Goal: Information Seeking & Learning: Learn about a topic

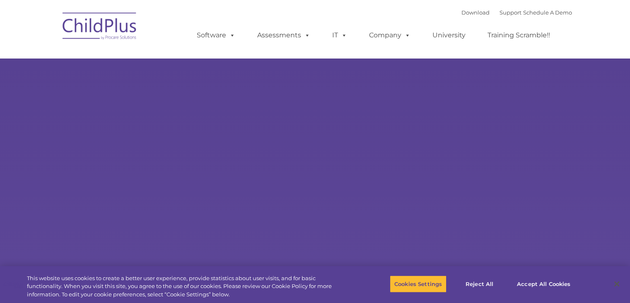
select select "MEDIUM"
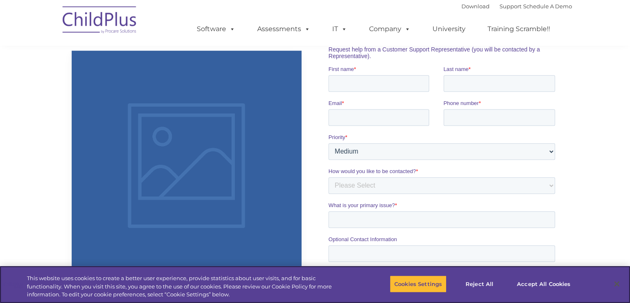
scroll to position [552, 0]
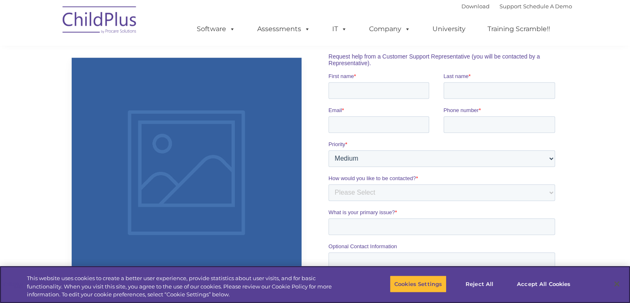
drag, startPoint x: 633, startPoint y: 15, endPoint x: 636, endPoint y: 143, distance: 128.1
click at [630, 143] on html "Download Support | Schedule A Demo  MENU MENU Software ChildPlus: The original…" at bounding box center [315, 68] width 630 height 1240
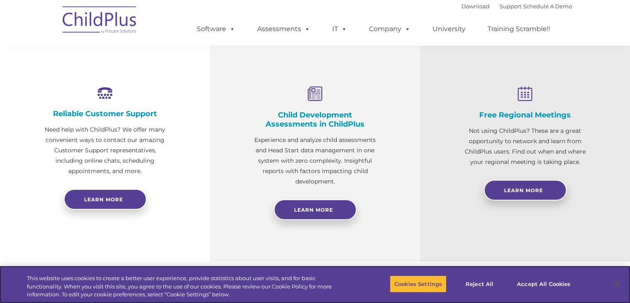
scroll to position [22, 0]
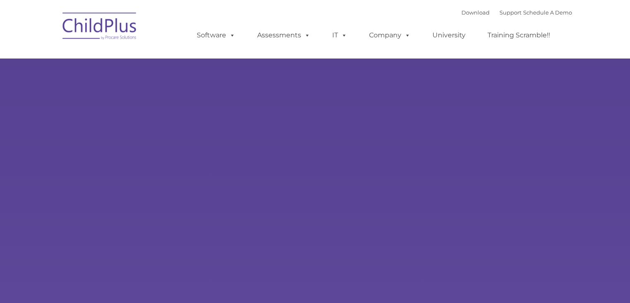
type input ""
select select "MEDIUM"
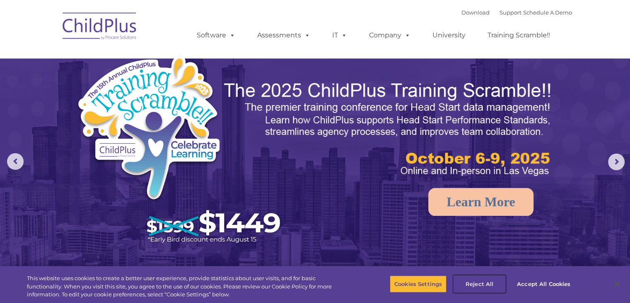
click at [492, 282] on button "Reject All" at bounding box center [480, 283] width 52 height 17
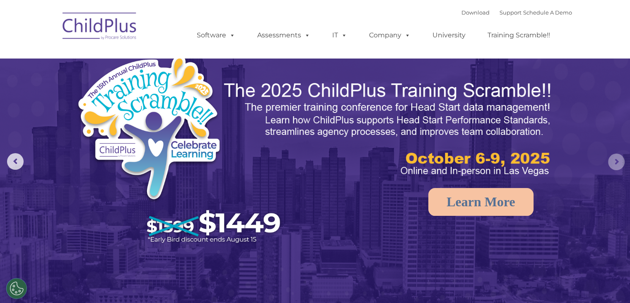
click at [619, 165] on rs-arrow at bounding box center [616, 161] width 17 height 17
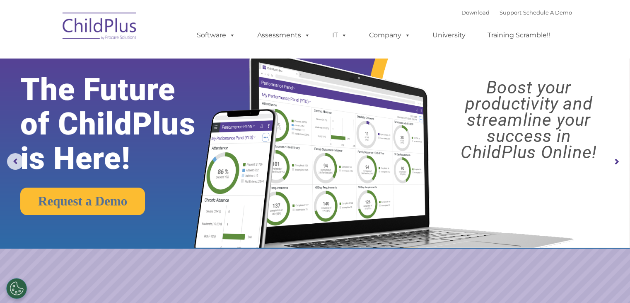
click at [619, 165] on rs-arrow at bounding box center [616, 161] width 17 height 17
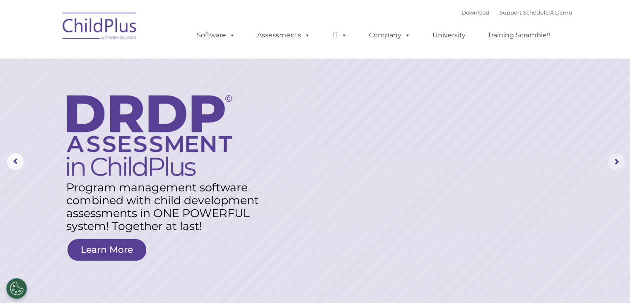
click at [619, 165] on rs-arrow at bounding box center [616, 161] width 17 height 17
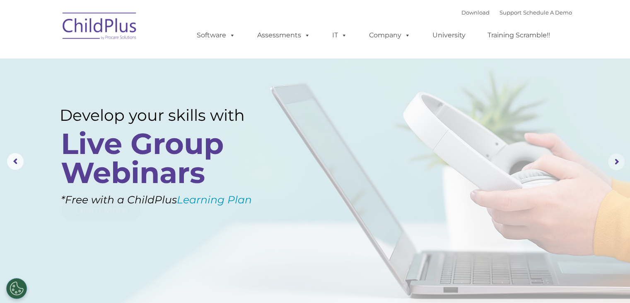
click at [619, 165] on rs-arrow at bounding box center [616, 161] width 17 height 17
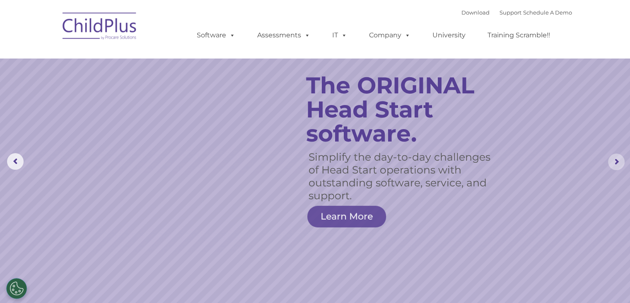
click at [619, 165] on rs-arrow at bounding box center [616, 161] width 17 height 17
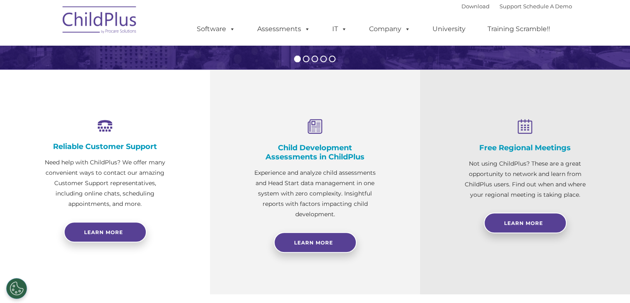
scroll to position [255, 0]
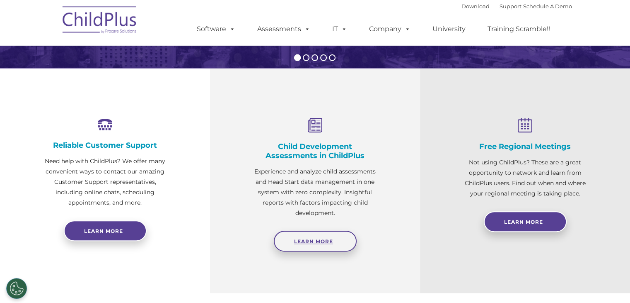
click at [297, 240] on span "Learn More" at bounding box center [313, 241] width 39 height 6
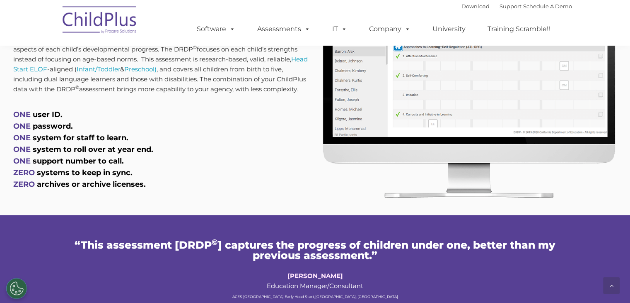
type input ""
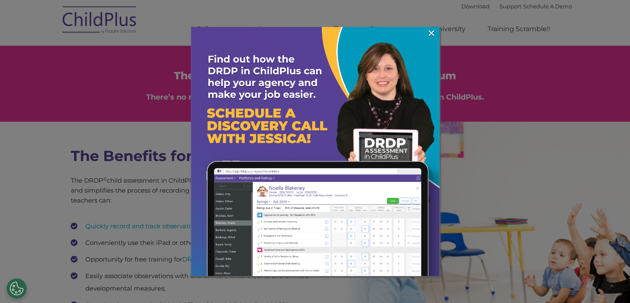
drag, startPoint x: 632, startPoint y: 14, endPoint x: 636, endPoint y: 94, distance: 80.9
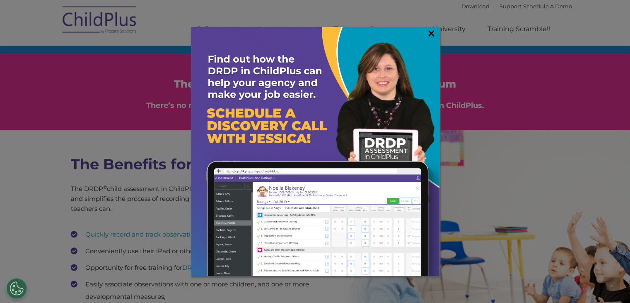
click at [434, 36] on link "×" at bounding box center [432, 33] width 10 height 8
